Goal: Task Accomplishment & Management: Complete application form

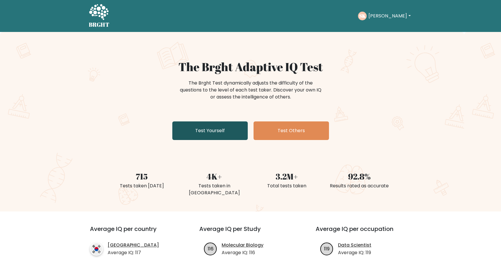
click at [222, 130] on link "Test Yourself" at bounding box center [209, 130] width 75 height 19
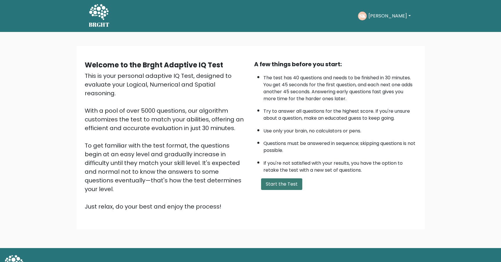
click at [288, 187] on button "Start the Test" at bounding box center [281, 184] width 41 height 12
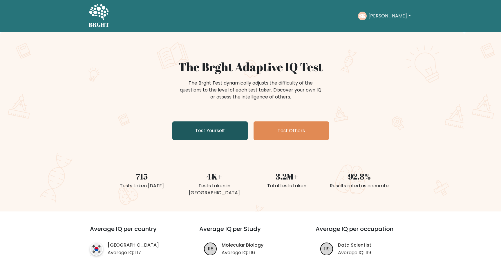
click at [223, 139] on link "Test Yourself" at bounding box center [209, 130] width 75 height 19
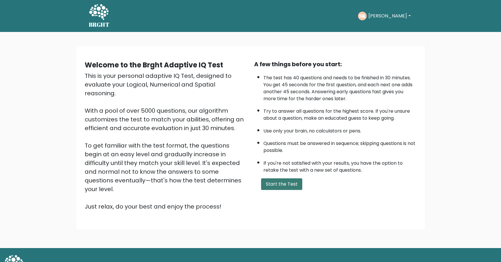
drag, startPoint x: 300, startPoint y: 185, endPoint x: 297, endPoint y: 185, distance: 3.5
click at [299, 185] on button "Start the Test" at bounding box center [281, 184] width 41 height 12
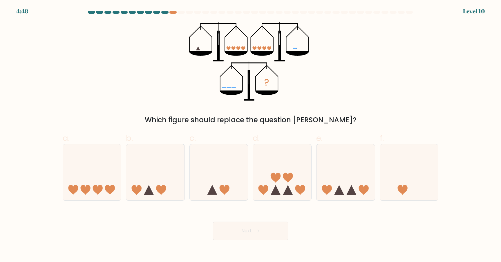
click at [295, 185] on icon at bounding box center [282, 172] width 58 height 48
click at [251, 135] on input "d." at bounding box center [251, 133] width 0 height 4
radio input "true"
click at [210, 176] on icon at bounding box center [219, 172] width 58 height 48
click at [251, 135] on input "c." at bounding box center [251, 133] width 0 height 4
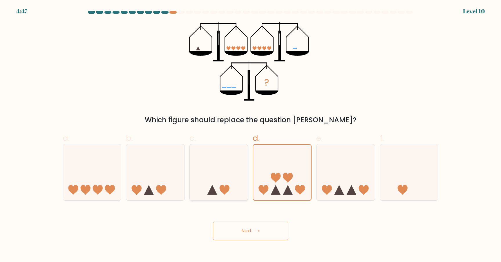
radio input "true"
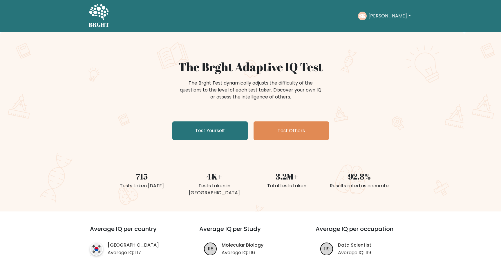
drag, startPoint x: 384, startPoint y: 17, endPoint x: 384, endPoint y: 35, distance: 18.3
click at [383, 17] on button "Seán" at bounding box center [390, 16] width 46 height 8
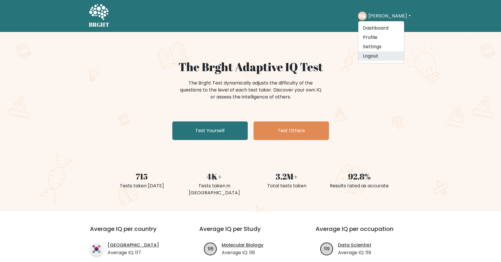
click at [381, 55] on link "Logout" at bounding box center [381, 55] width 46 height 9
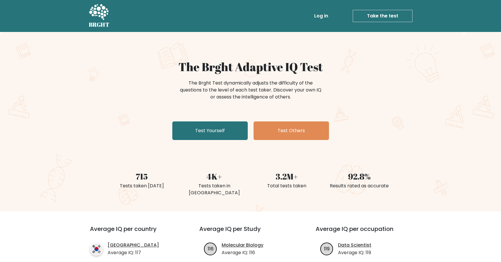
click at [324, 13] on link "Log in" at bounding box center [321, 16] width 19 height 12
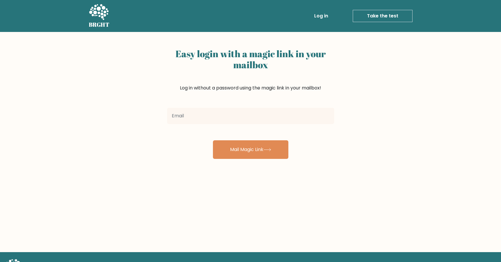
click at [263, 119] on input "email" at bounding box center [250, 116] width 167 height 16
type input "[EMAIL_ADDRESS][DOMAIN_NAME]"
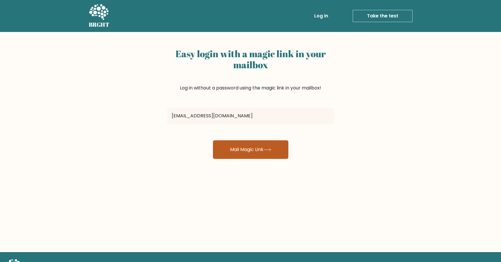
click at [252, 145] on button "Mail Magic Link" at bounding box center [250, 149] width 75 height 19
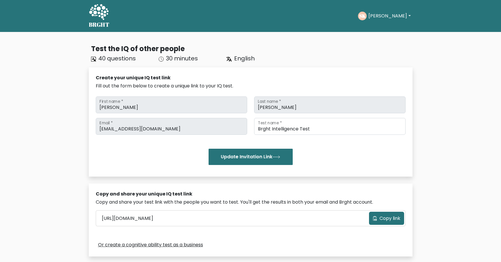
drag, startPoint x: 385, startPoint y: 19, endPoint x: 383, endPoint y: 17, distance: 3.3
click at [385, 19] on div "SK Seán Dashboard Profile Settings Logout" at bounding box center [385, 16] width 54 height 9
drag, startPoint x: 383, startPoint y: 17, endPoint x: 387, endPoint y: 33, distance: 16.3
click at [383, 17] on button "[PERSON_NAME]" at bounding box center [390, 16] width 46 height 8
click at [387, 37] on link "Profile" at bounding box center [381, 37] width 46 height 9
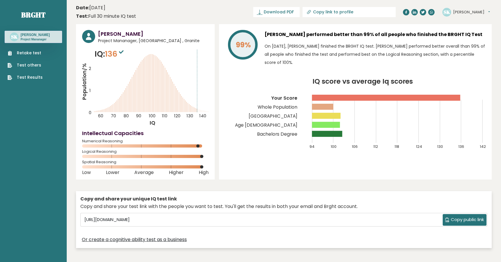
click at [31, 50] on link "Retake test" at bounding box center [25, 53] width 35 height 6
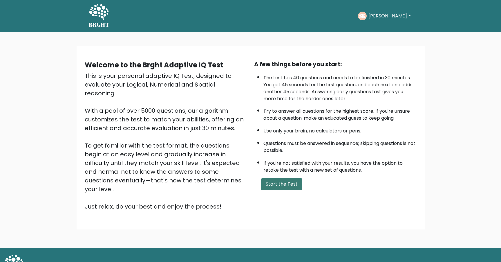
click at [279, 184] on button "Start the Test" at bounding box center [281, 184] width 41 height 12
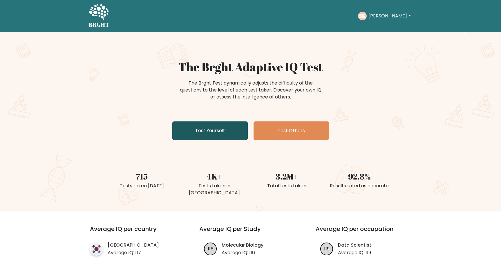
click at [208, 125] on link "Test Yourself" at bounding box center [209, 130] width 75 height 19
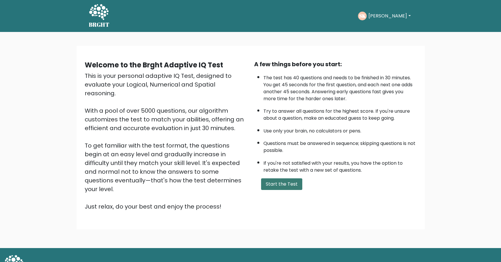
click at [277, 182] on button "Start the Test" at bounding box center [281, 184] width 41 height 12
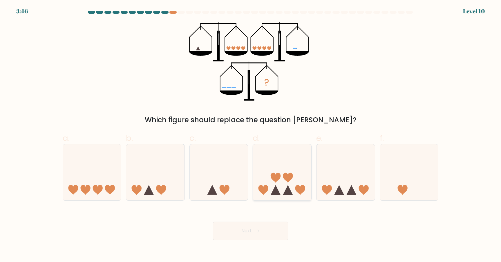
click at [277, 185] on icon at bounding box center [282, 172] width 58 height 48
click at [251, 135] on input "d." at bounding box center [251, 133] width 0 height 4
radio input "true"
click at [261, 226] on button "Next" at bounding box center [250, 230] width 75 height 19
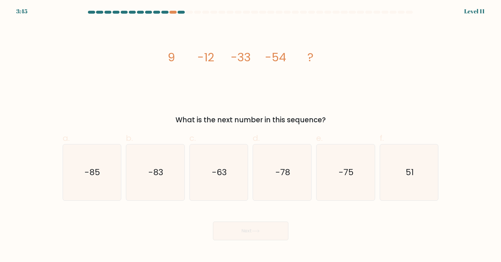
click at [278, 192] on icon "-78" at bounding box center [282, 172] width 56 height 56
click at [251, 135] on input "d. -78" at bounding box center [251, 133] width 0 height 4
radio input "true"
drag, startPoint x: 258, startPoint y: 223, endPoint x: 267, endPoint y: 201, distance: 23.8
click at [258, 223] on button "Next" at bounding box center [250, 230] width 75 height 19
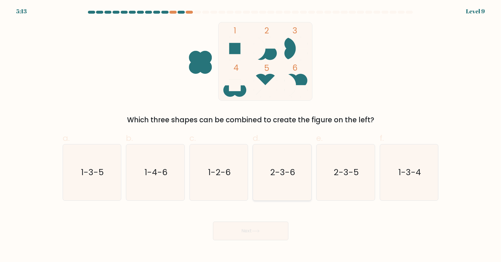
drag, startPoint x: 274, startPoint y: 184, endPoint x: 273, endPoint y: 187, distance: 3.8
click at [273, 187] on icon "2-3-6" at bounding box center [282, 172] width 56 height 56
drag, startPoint x: 259, startPoint y: 227, endPoint x: 269, endPoint y: 187, distance: 41.1
click at [259, 227] on button "Next" at bounding box center [250, 230] width 75 height 19
drag, startPoint x: 269, startPoint y: 187, endPoint x: 260, endPoint y: 221, distance: 34.8
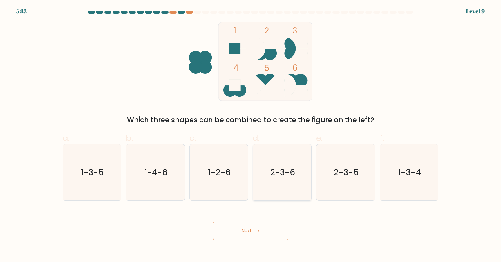
click at [269, 188] on icon "2-3-6" at bounding box center [282, 172] width 56 height 56
click at [251, 135] on input "d. 2-3-6" at bounding box center [251, 133] width 0 height 4
radio input "true"
click at [254, 226] on button "Next" at bounding box center [250, 230] width 75 height 19
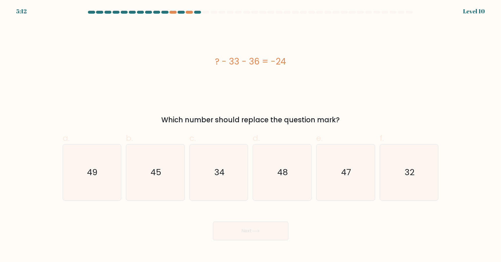
click at [267, 192] on icon "48" at bounding box center [282, 172] width 56 height 56
click at [251, 135] on input "d. 48" at bounding box center [251, 133] width 0 height 4
radio input "true"
click at [261, 234] on button "Next" at bounding box center [250, 230] width 75 height 19
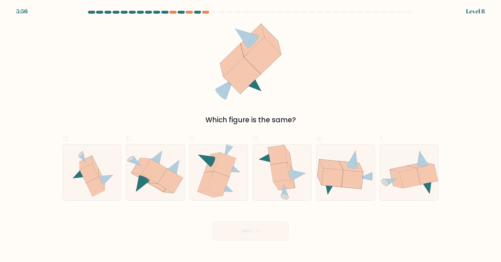
drag, startPoint x: 245, startPoint y: 193, endPoint x: 249, endPoint y: 222, distance: 29.4
click at [244, 192] on div at bounding box center [218, 172] width 59 height 57
click at [251, 135] on input "c." at bounding box center [251, 133] width 0 height 4
radio input "true"
drag, startPoint x: 253, startPoint y: 231, endPoint x: 246, endPoint y: 214, distance: 18.2
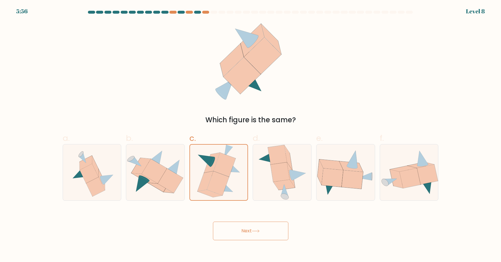
click at [253, 230] on button "Next" at bounding box center [250, 230] width 75 height 19
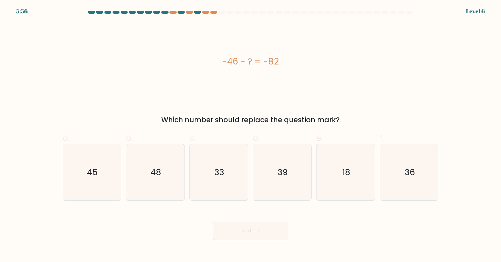
click at [251, 192] on div "d. 39" at bounding box center [282, 166] width 64 height 68
drag, startPoint x: 252, startPoint y: 226, endPoint x: 276, endPoint y: 205, distance: 31.6
click at [255, 226] on button "Next" at bounding box center [250, 230] width 75 height 19
click at [273, 197] on icon "39" at bounding box center [282, 172] width 56 height 56
click at [251, 135] on input "d. 39" at bounding box center [251, 133] width 0 height 4
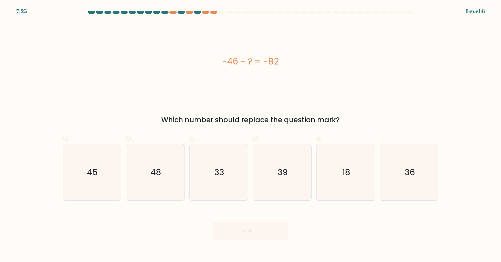
radio input "true"
click at [262, 234] on button "Next" at bounding box center [250, 230] width 75 height 19
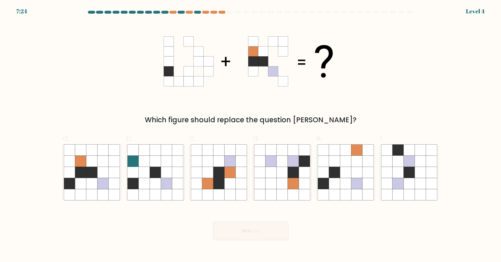
drag, startPoint x: 244, startPoint y: 198, endPoint x: 252, endPoint y: 221, distance: 24.5
click at [244, 199] on icon at bounding box center [240, 194] width 11 height 11
click at [251, 135] on input "c." at bounding box center [251, 133] width 0 height 4
radio input "true"
click at [252, 222] on button "Next" at bounding box center [250, 230] width 75 height 19
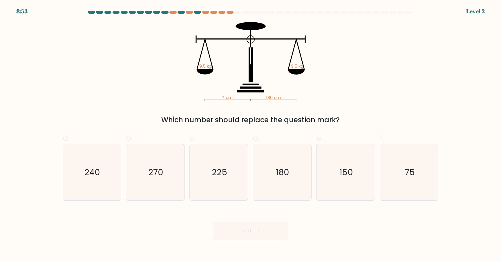
drag, startPoint x: 267, startPoint y: 185, endPoint x: 251, endPoint y: 217, distance: 34.9
click at [267, 185] on icon "180" at bounding box center [282, 172] width 56 height 56
click at [251, 135] on input "d. 180" at bounding box center [251, 133] width 0 height 4
radio input "true"
click at [253, 220] on div "Next" at bounding box center [250, 223] width 383 height 32
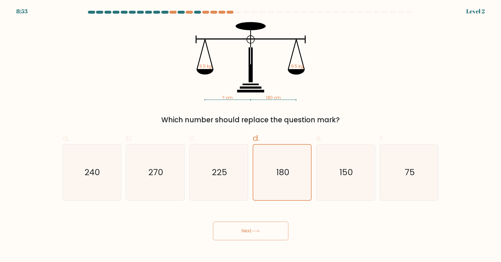
click at [246, 232] on button "Next" at bounding box center [250, 230] width 75 height 19
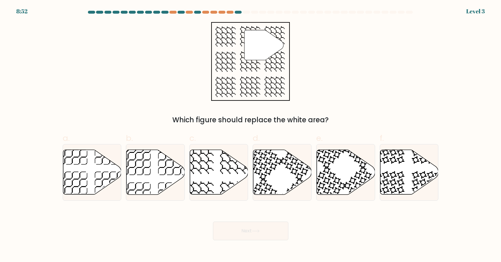
drag, startPoint x: 241, startPoint y: 186, endPoint x: 256, endPoint y: 213, distance: 31.2
click at [243, 187] on icon at bounding box center [219, 172] width 58 height 46
click at [251, 135] on input "c." at bounding box center [251, 133] width 0 height 4
radio input "true"
drag, startPoint x: 258, startPoint y: 215, endPoint x: 260, endPoint y: 224, distance: 8.7
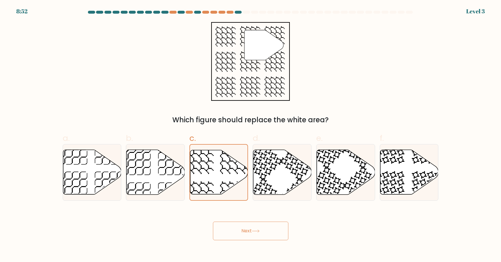
click at [258, 216] on div "Next" at bounding box center [250, 223] width 383 height 32
drag, startPoint x: 260, startPoint y: 225, endPoint x: 264, endPoint y: 221, distance: 6.2
click at [260, 225] on button "Next" at bounding box center [250, 230] width 75 height 19
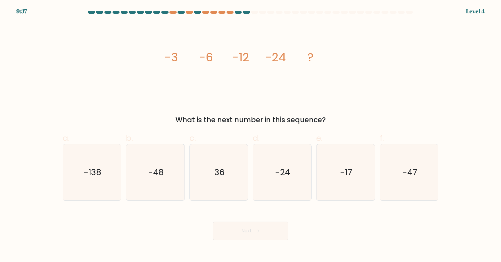
click at [290, 185] on icon "-24" at bounding box center [282, 172] width 56 height 56
click at [251, 135] on input "d. -24" at bounding box center [251, 133] width 0 height 4
radio input "true"
drag, startPoint x: 272, startPoint y: 236, endPoint x: 260, endPoint y: 220, distance: 20.5
click at [272, 236] on button "Next" at bounding box center [250, 230] width 75 height 19
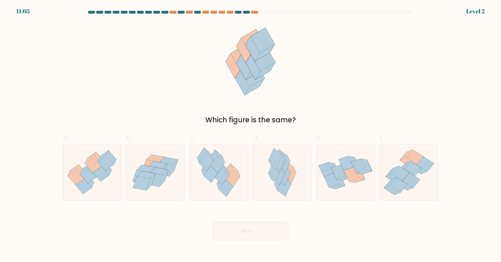
drag, startPoint x: 239, startPoint y: 193, endPoint x: 252, endPoint y: 222, distance: 32.3
click at [241, 194] on icon at bounding box center [218, 172] width 51 height 56
click at [251, 135] on input "c." at bounding box center [251, 133] width 0 height 4
radio input "true"
click at [255, 226] on button "Next" at bounding box center [250, 230] width 75 height 19
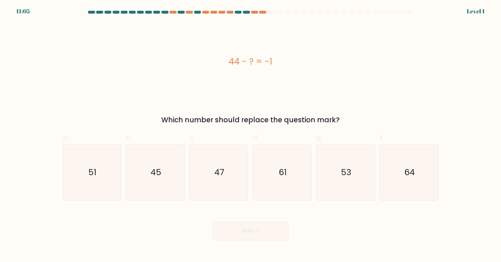
drag, startPoint x: 277, startPoint y: 194, endPoint x: 274, endPoint y: 206, distance: 12.2
click at [278, 195] on icon "61" at bounding box center [282, 172] width 56 height 56
click at [251, 135] on input "d. 61" at bounding box center [251, 133] width 0 height 4
radio input "true"
drag, startPoint x: 263, startPoint y: 229, endPoint x: 253, endPoint y: 220, distance: 13.6
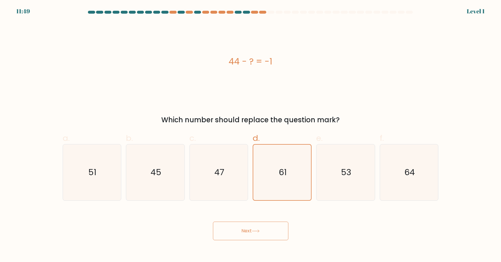
click at [263, 229] on button "Next" at bounding box center [250, 230] width 75 height 19
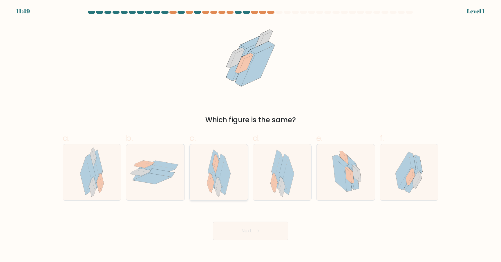
click at [237, 196] on div at bounding box center [218, 172] width 59 height 57
click at [251, 135] on input "c." at bounding box center [251, 133] width 0 height 4
radio input "true"
click at [254, 227] on button "Next" at bounding box center [250, 230] width 75 height 19
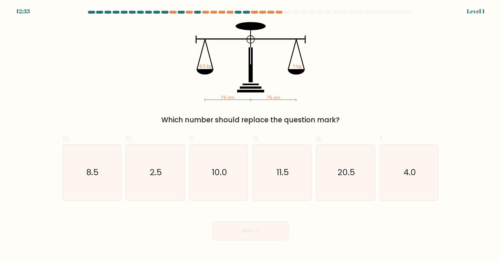
click at [237, 193] on icon "10.0" at bounding box center [219, 172] width 56 height 56
click at [251, 135] on input "c. 10.0" at bounding box center [251, 133] width 0 height 4
radio input "true"
click at [246, 222] on button "Next" at bounding box center [250, 230] width 75 height 19
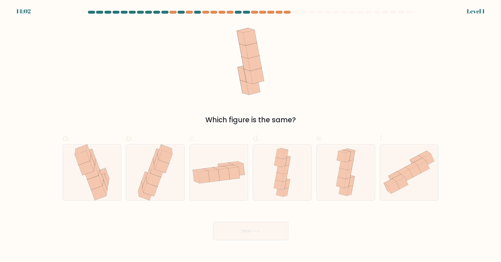
click at [235, 192] on div at bounding box center [218, 172] width 59 height 57
click at [251, 135] on input "c." at bounding box center [251, 133] width 0 height 4
radio input "true"
click at [245, 217] on div "Next" at bounding box center [250, 223] width 383 height 32
click at [244, 230] on button "Next" at bounding box center [250, 230] width 75 height 19
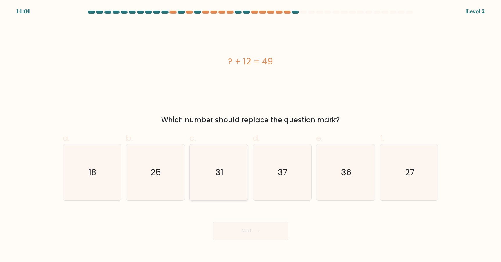
drag, startPoint x: 232, startPoint y: 188, endPoint x: 235, endPoint y: 197, distance: 9.7
click at [233, 184] on icon "31" at bounding box center [219, 172] width 56 height 56
click at [251, 135] on input "c. 31" at bounding box center [251, 133] width 0 height 4
radio input "true"
drag, startPoint x: 242, startPoint y: 223, endPoint x: 236, endPoint y: 217, distance: 9.0
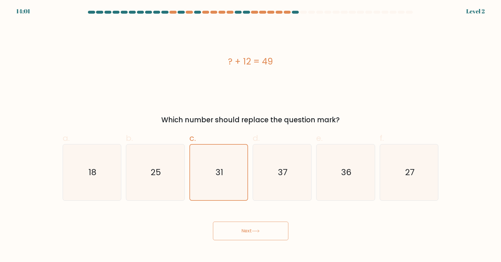
click at [242, 223] on button "Next" at bounding box center [250, 230] width 75 height 19
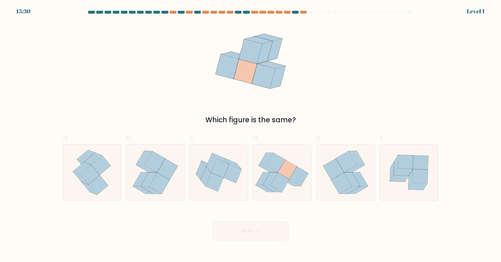
drag, startPoint x: 232, startPoint y: 189, endPoint x: 268, endPoint y: 237, distance: 59.5
click at [235, 191] on icon at bounding box center [219, 172] width 58 height 49
click at [251, 135] on input "c." at bounding box center [251, 133] width 0 height 4
radio input "true"
drag, startPoint x: 268, startPoint y: 237, endPoint x: 254, endPoint y: 222, distance: 20.3
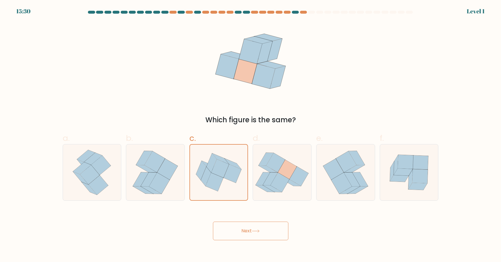
click at [268, 236] on button "Next" at bounding box center [250, 230] width 75 height 19
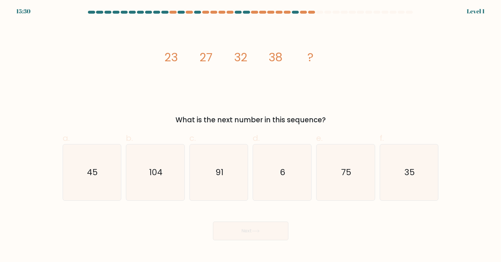
click at [234, 193] on icon "91" at bounding box center [219, 172] width 56 height 56
click at [251, 135] on input "c. 91" at bounding box center [251, 133] width 0 height 4
radio input "true"
drag, startPoint x: 253, startPoint y: 224, endPoint x: 234, endPoint y: 191, distance: 37.6
click at [252, 224] on button "Next" at bounding box center [250, 230] width 75 height 19
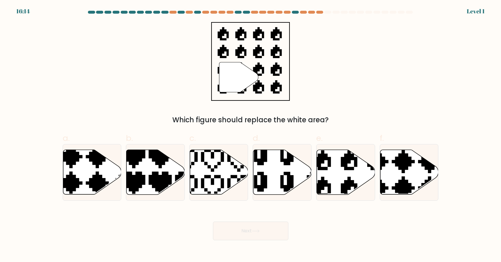
drag, startPoint x: 231, startPoint y: 186, endPoint x: 244, endPoint y: 214, distance: 31.0
click at [232, 186] on icon at bounding box center [219, 172] width 58 height 46
click at [251, 135] on input "c." at bounding box center [251, 133] width 0 height 4
radio input "true"
click at [246, 224] on button "Next" at bounding box center [250, 230] width 75 height 19
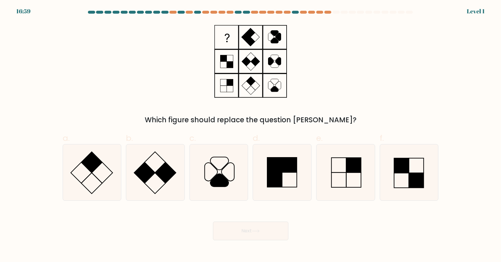
click at [229, 183] on icon at bounding box center [219, 172] width 56 height 56
click at [251, 135] on input "c." at bounding box center [251, 133] width 0 height 4
radio input "true"
drag, startPoint x: 241, startPoint y: 217, endPoint x: 240, endPoint y: 202, distance: 15.7
click at [241, 217] on div "Next" at bounding box center [250, 223] width 383 height 32
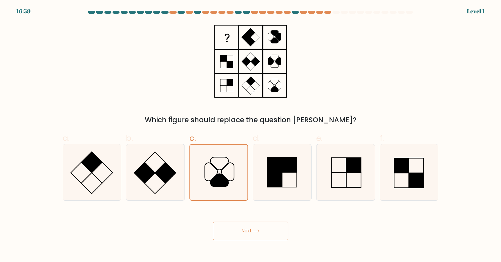
drag, startPoint x: 239, startPoint y: 185, endPoint x: 242, endPoint y: 213, distance: 27.6
click at [239, 185] on icon at bounding box center [218, 171] width 55 height 55
click at [251, 135] on input "c." at bounding box center [251, 133] width 0 height 4
drag, startPoint x: 243, startPoint y: 220, endPoint x: 246, endPoint y: 235, distance: 15.7
click at [244, 229] on div "Next" at bounding box center [250, 223] width 383 height 32
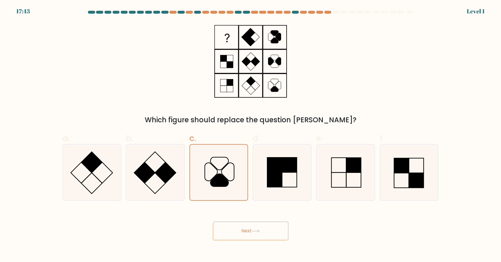
click at [246, 235] on button "Next" at bounding box center [250, 230] width 75 height 19
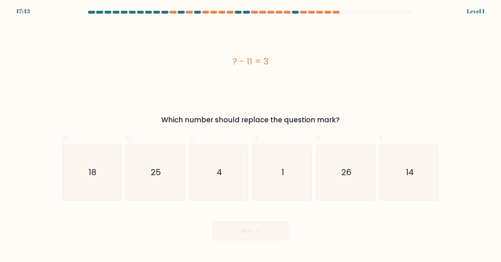
click at [260, 193] on icon "1" at bounding box center [282, 172] width 56 height 56
click at [251, 135] on input "d. 1" at bounding box center [251, 133] width 0 height 4
radio input "true"
drag, startPoint x: 248, startPoint y: 229, endPoint x: 239, endPoint y: 200, distance: 30.6
click at [248, 228] on button "Next" at bounding box center [250, 230] width 75 height 19
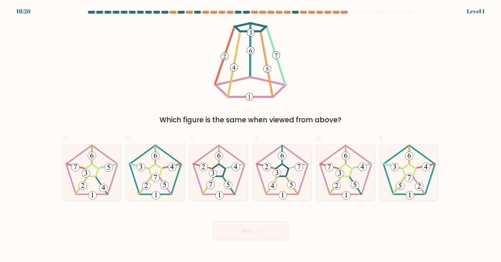
click at [234, 188] on icon at bounding box center [219, 172] width 56 height 56
click at [251, 135] on input "c." at bounding box center [251, 133] width 0 height 4
radio input "true"
click at [260, 233] on button "Next" at bounding box center [250, 230] width 75 height 19
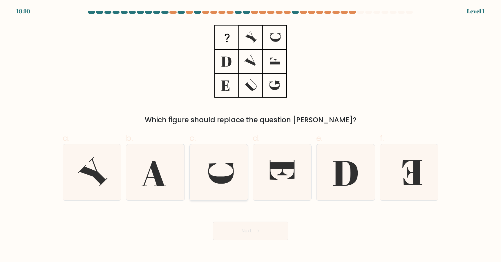
drag, startPoint x: 234, startPoint y: 185, endPoint x: 238, endPoint y: 188, distance: 4.9
click at [236, 186] on icon at bounding box center [219, 172] width 56 height 56
click at [251, 135] on input "c." at bounding box center [251, 133] width 0 height 4
radio input "true"
drag, startPoint x: 249, startPoint y: 220, endPoint x: 249, endPoint y: 233, distance: 13.3
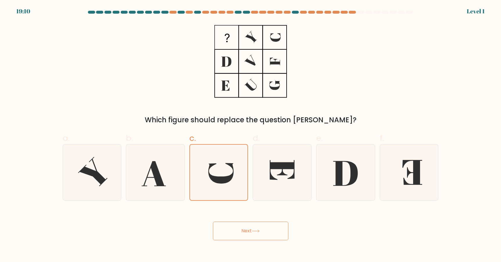
click at [249, 220] on div "Next" at bounding box center [250, 223] width 383 height 32
click at [250, 235] on button "Next" at bounding box center [250, 230] width 75 height 19
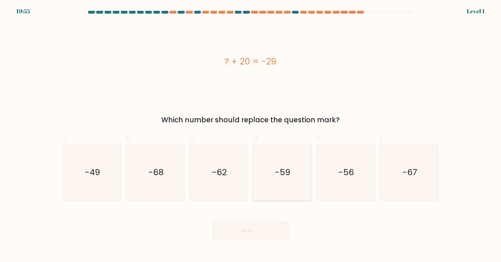
click at [270, 186] on icon "-59" at bounding box center [282, 172] width 56 height 56
click at [251, 135] on input "d. -59" at bounding box center [251, 133] width 0 height 4
radio input "true"
drag, startPoint x: 259, startPoint y: 222, endPoint x: 246, endPoint y: 195, distance: 29.3
click at [259, 222] on button "Next" at bounding box center [250, 230] width 75 height 19
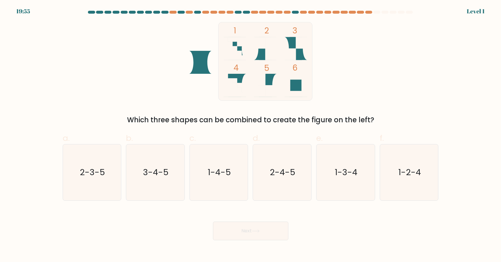
drag, startPoint x: 246, startPoint y: 195, endPoint x: 263, endPoint y: 229, distance: 37.7
click at [233, 178] on icon "1-4-5" at bounding box center [219, 172] width 56 height 56
click at [251, 135] on input "c. 1-4-5" at bounding box center [251, 133] width 0 height 4
radio input "true"
click at [263, 229] on button "Next" at bounding box center [250, 230] width 75 height 19
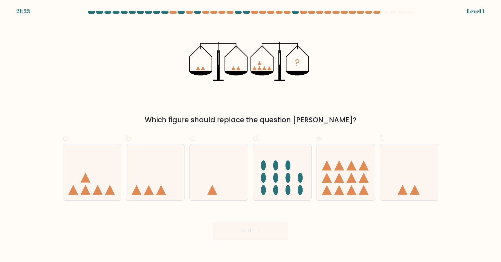
click at [224, 175] on icon at bounding box center [219, 172] width 58 height 48
click at [251, 135] on input "c." at bounding box center [251, 133] width 0 height 4
radio input "true"
click at [253, 224] on button "Next" at bounding box center [250, 230] width 75 height 19
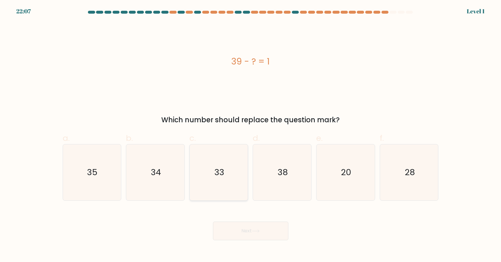
drag
click at [237, 180] on icon "33" at bounding box center [219, 172] width 56 height 56
click at [251, 135] on input "c. 33" at bounding box center [251, 133] width 0 height 4
radio input "true"
click at [245, 227] on button "Next" at bounding box center [250, 230] width 75 height 19
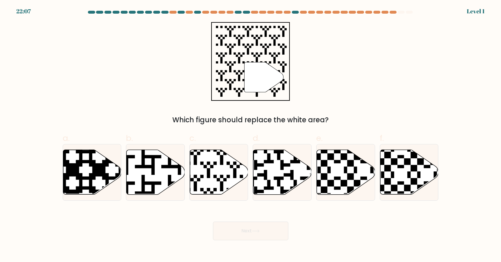
click at [223, 177] on icon at bounding box center [219, 172] width 58 height 46
click at [251, 135] on input "c." at bounding box center [251, 133] width 0 height 4
radio input "true"
click at [238, 213] on div "Next" at bounding box center [250, 223] width 383 height 32
click at [248, 224] on button "Next" at bounding box center [250, 230] width 75 height 19
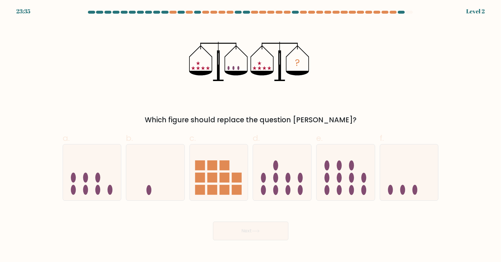
click at [229, 184] on icon at bounding box center [219, 172] width 58 height 48
click at [251, 135] on input "c." at bounding box center [251, 133] width 0 height 4
radio input "true"
click at [247, 235] on button "Next" at bounding box center [250, 230] width 75 height 19
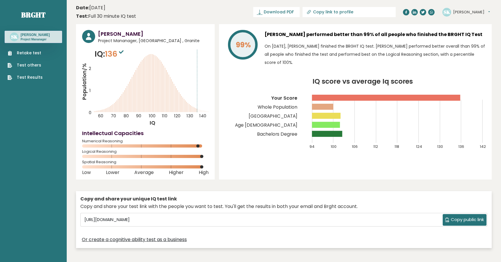
click at [41, 51] on link "Retake test" at bounding box center [25, 53] width 35 height 6
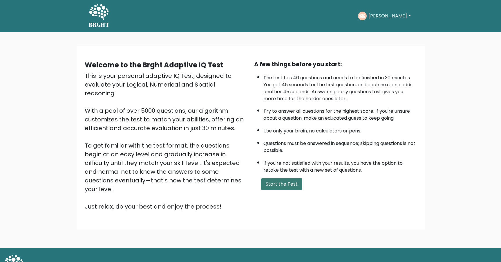
click at [286, 181] on button "Start the Test" at bounding box center [281, 184] width 41 height 12
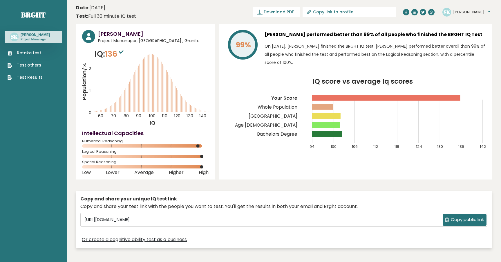
click at [50, 48] on div "Retake test Test others Test Results" at bounding box center [33, 61] width 57 height 37
click at [36, 52] on link "Retake test" at bounding box center [25, 53] width 35 height 6
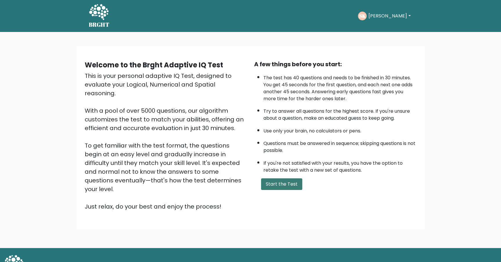
click at [287, 180] on button "Start the Test" at bounding box center [281, 184] width 41 height 12
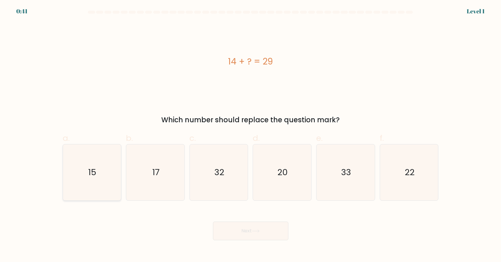
click at [115, 170] on icon "15" at bounding box center [92, 172] width 56 height 56
click at [251, 135] on input "a. 15" at bounding box center [251, 133] width 0 height 4
radio input "true"
click at [236, 233] on button "Next" at bounding box center [250, 230] width 75 height 19
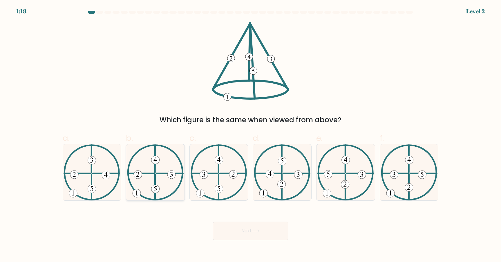
click at [165, 177] on icon at bounding box center [155, 172] width 57 height 56
click at [251, 135] on input "b." at bounding box center [251, 133] width 0 height 4
radio input "true"
click at [260, 228] on button "Next" at bounding box center [250, 230] width 75 height 19
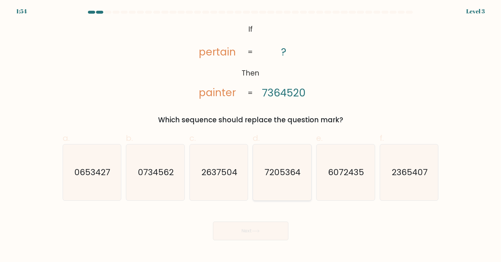
click at [286, 182] on icon "7205364" at bounding box center [282, 172] width 56 height 56
click at [251, 135] on input "d. 7205364" at bounding box center [251, 133] width 0 height 4
radio input "true"
click at [274, 225] on button "Next" at bounding box center [250, 230] width 75 height 19
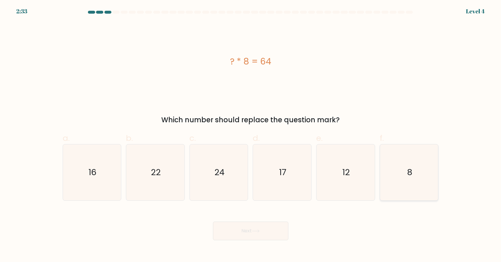
click at [398, 194] on icon "8" at bounding box center [409, 172] width 56 height 56
click at [251, 135] on input "f. 8" at bounding box center [251, 133] width 0 height 4
radio input "true"
click at [233, 231] on button "Next" at bounding box center [250, 230] width 75 height 19
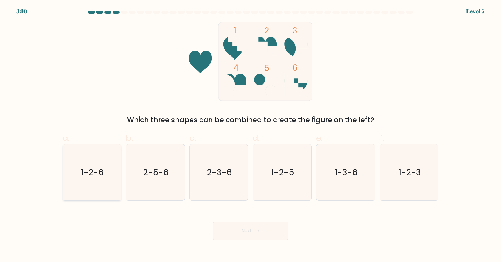
click at [108, 180] on icon "1-2-6" at bounding box center [92, 172] width 56 height 56
click at [251, 135] on input "a. 1-2-6" at bounding box center [251, 133] width 0 height 4
radio input "true"
click at [254, 227] on button "Next" at bounding box center [250, 230] width 75 height 19
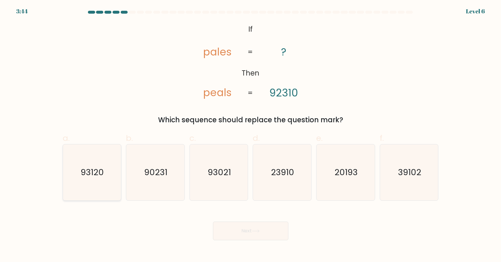
click at [110, 170] on icon "93120" at bounding box center [92, 172] width 56 height 56
click at [251, 135] on input "a. 93120" at bounding box center [251, 133] width 0 height 4
radio input "true"
click at [252, 236] on button "Next" at bounding box center [250, 230] width 75 height 19
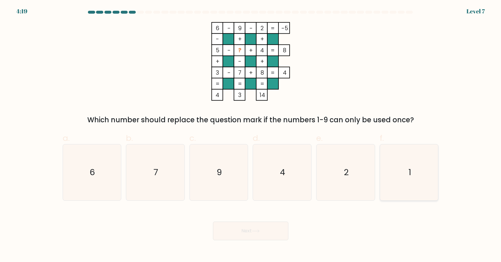
click at [399, 181] on icon "1" at bounding box center [409, 172] width 56 height 56
click at [251, 135] on input "f. 1" at bounding box center [251, 133] width 0 height 4
radio input "true"
click at [271, 234] on button "Next" at bounding box center [250, 230] width 75 height 19
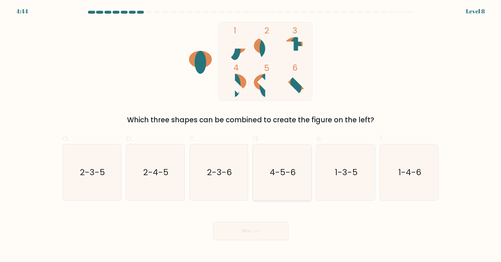
click at [281, 185] on icon "4-5-6" at bounding box center [282, 172] width 56 height 56
click at [251, 135] on input "d. 4-5-6" at bounding box center [251, 133] width 0 height 4
radio input "true"
click at [270, 231] on button "Next" at bounding box center [250, 230] width 75 height 19
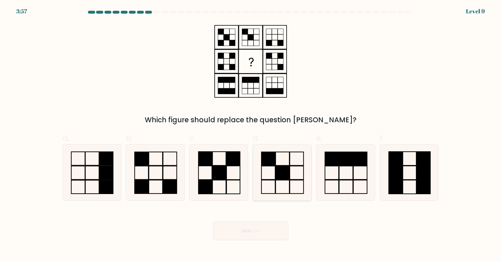
click at [267, 180] on icon at bounding box center [282, 172] width 56 height 56
click at [251, 135] on input "d." at bounding box center [251, 133] width 0 height 4
radio input "true"
click at [232, 178] on icon at bounding box center [219, 172] width 56 height 56
click at [251, 135] on input "c." at bounding box center [251, 133] width 0 height 4
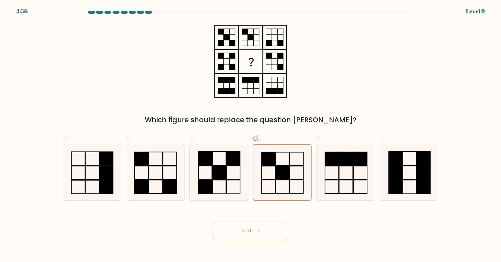
radio input "true"
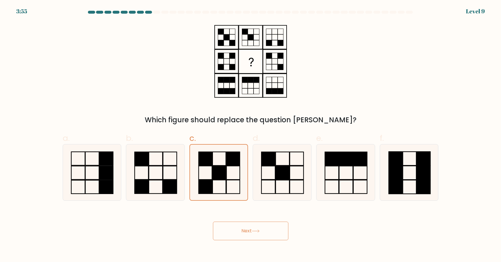
click at [257, 229] on icon at bounding box center [256, 230] width 8 height 3
